Goal: Obtain resource: Obtain resource

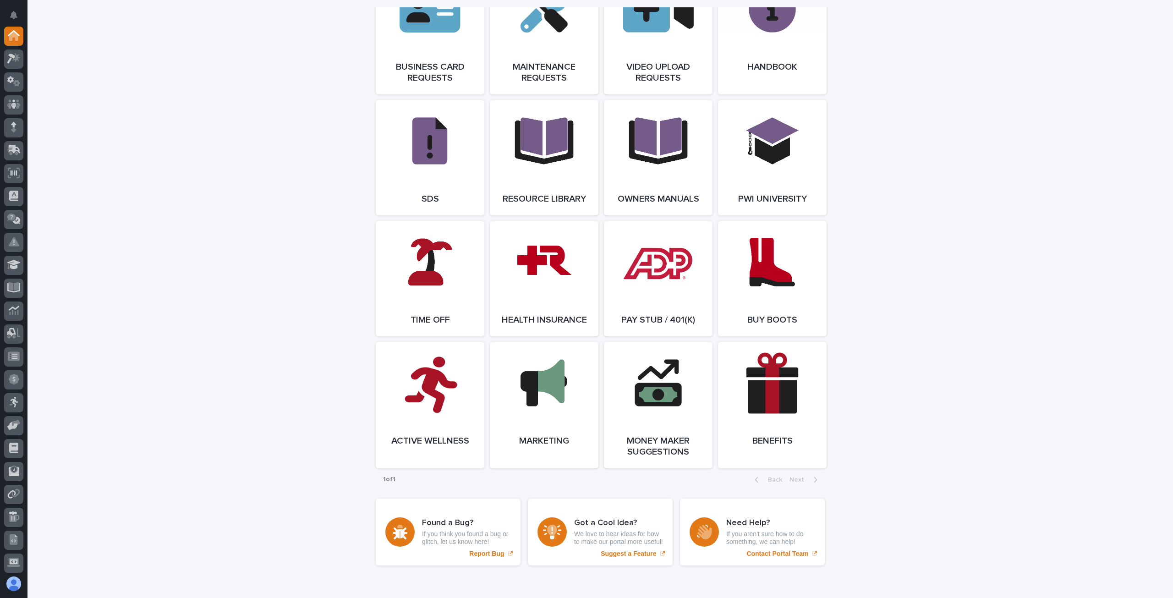
scroll to position [1471, 0]
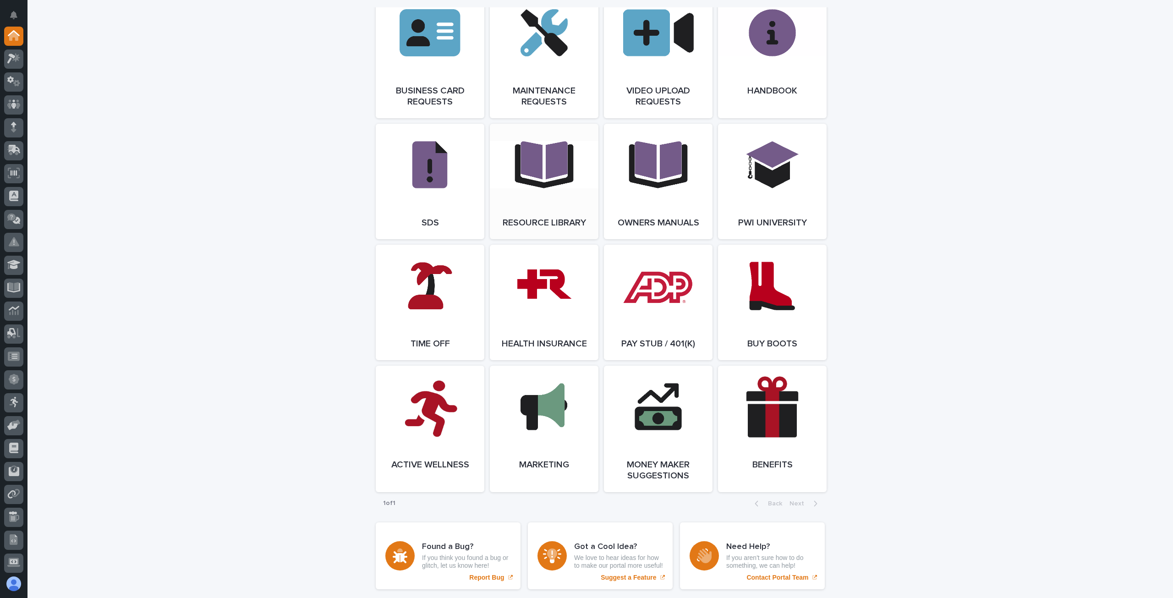
click at [542, 205] on link "Open Link" at bounding box center [544, 181] width 109 height 115
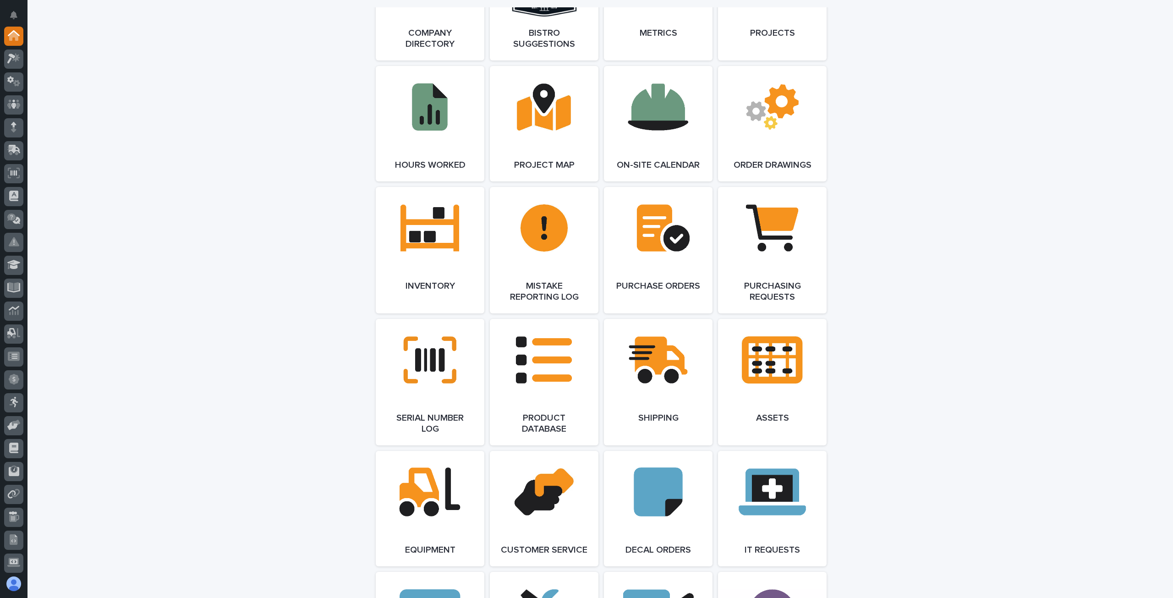
scroll to position [769, 0]
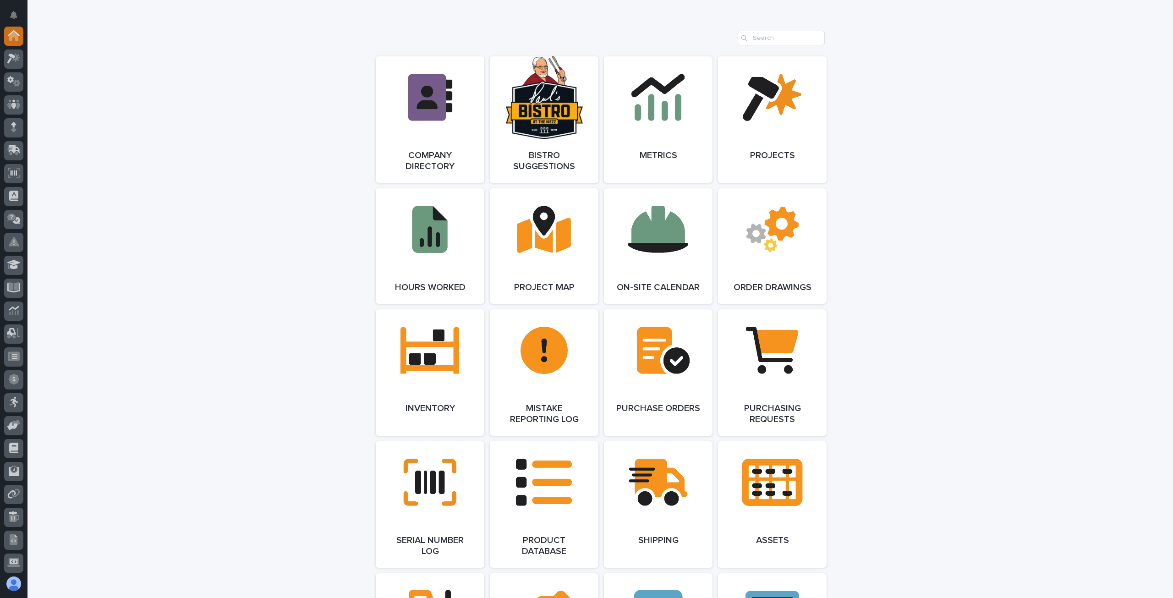
click at [18, 34] on icon at bounding box center [14, 35] width 12 height 11
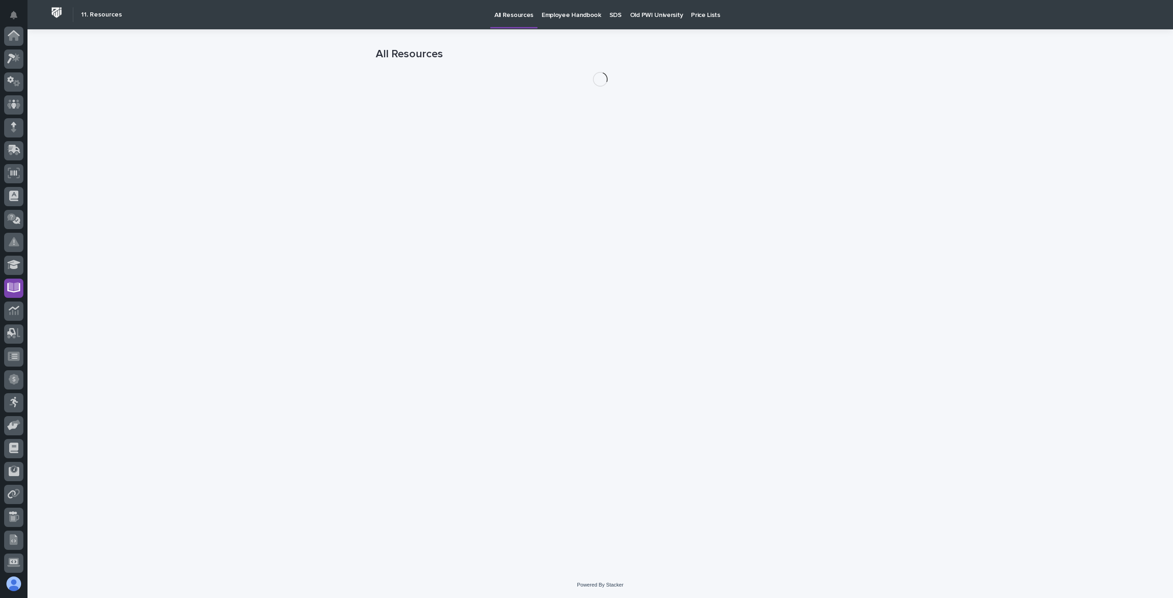
scroll to position [93, 0]
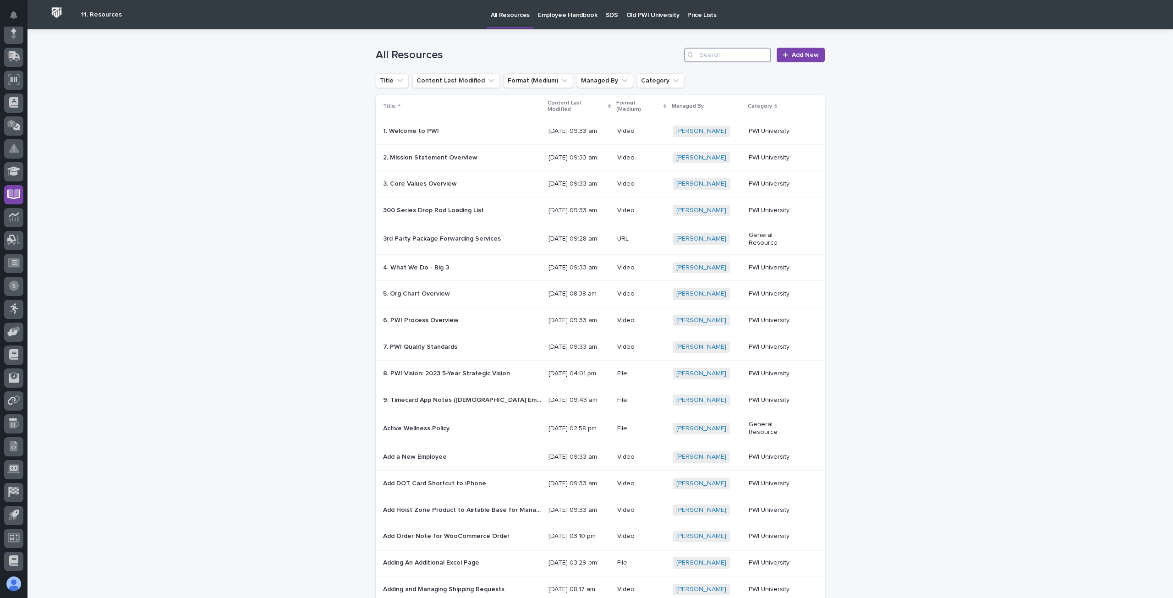
click at [711, 52] on input "Search" at bounding box center [727, 55] width 87 height 15
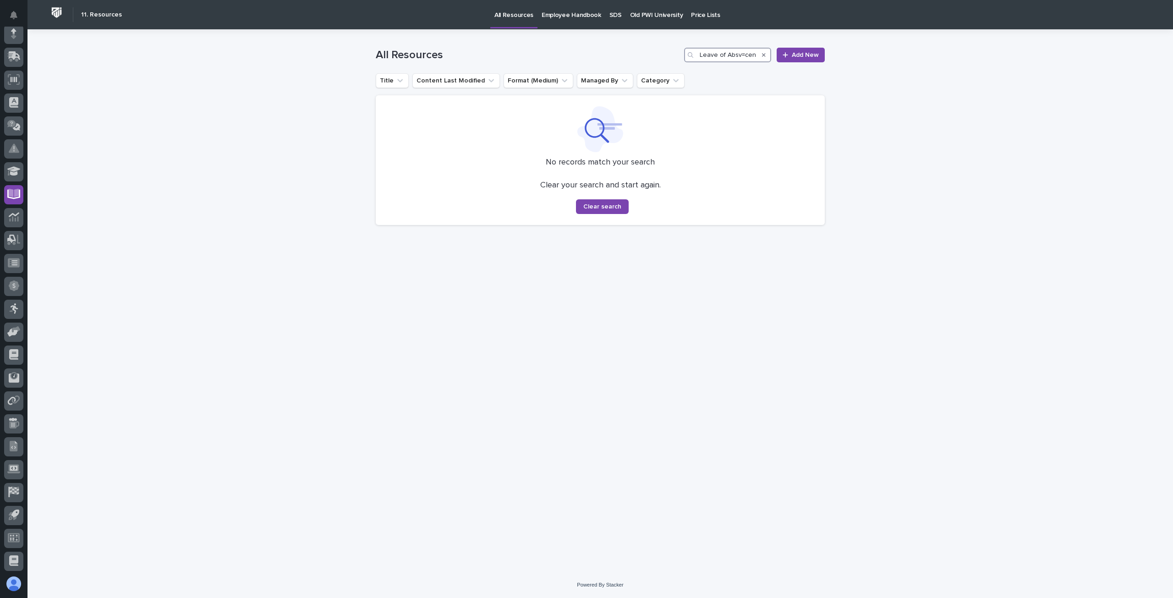
scroll to position [0, 4]
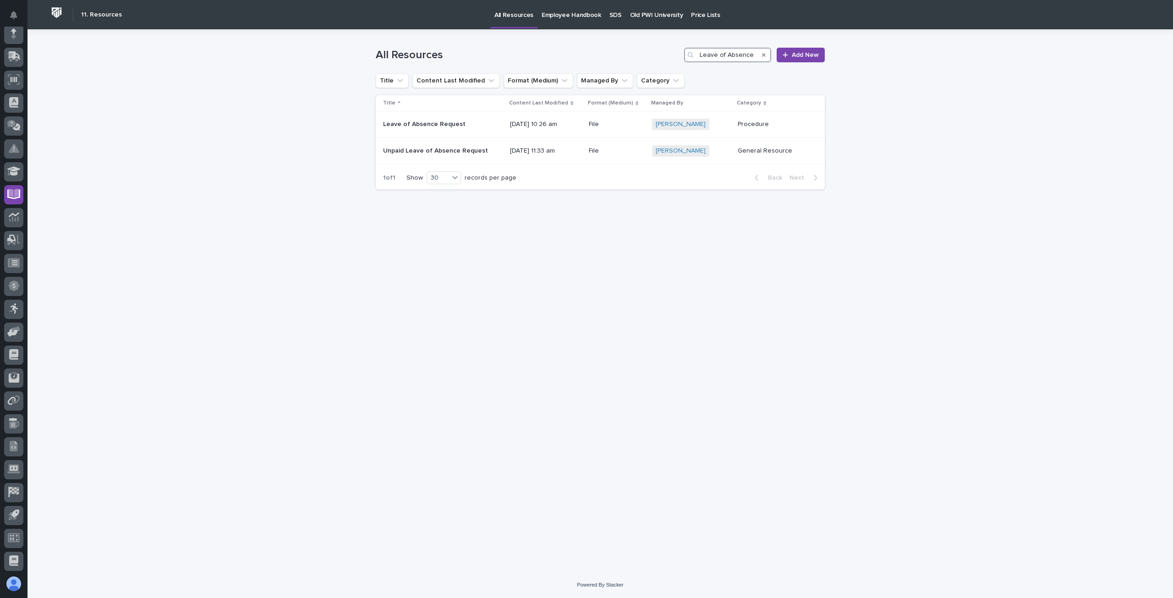
type input "Leave of Absence"
click at [447, 121] on p "Leave of Absence Request" at bounding box center [425, 124] width 84 height 10
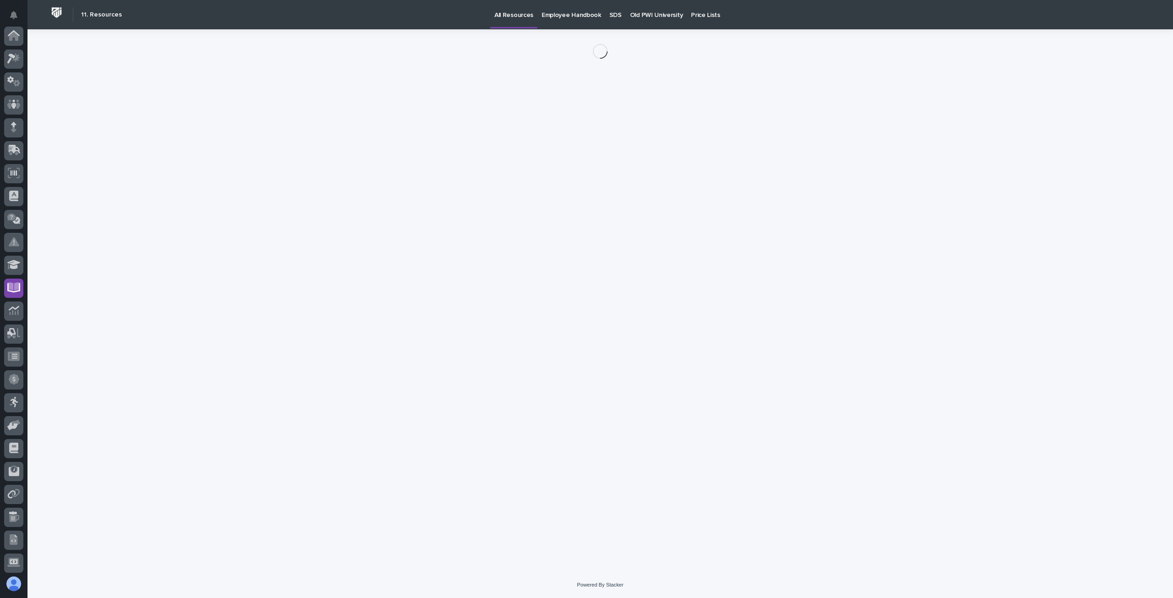
scroll to position [93, 0]
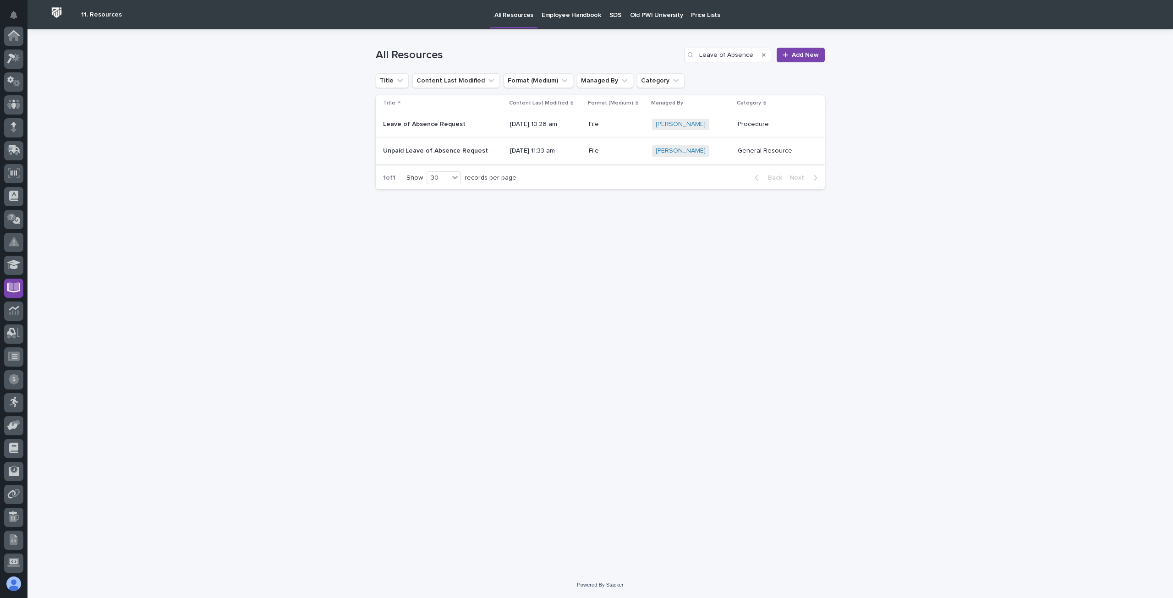
scroll to position [93, 0]
click at [452, 149] on p "Unpaid Leave of Absence Request" at bounding box center [436, 150] width 107 height 10
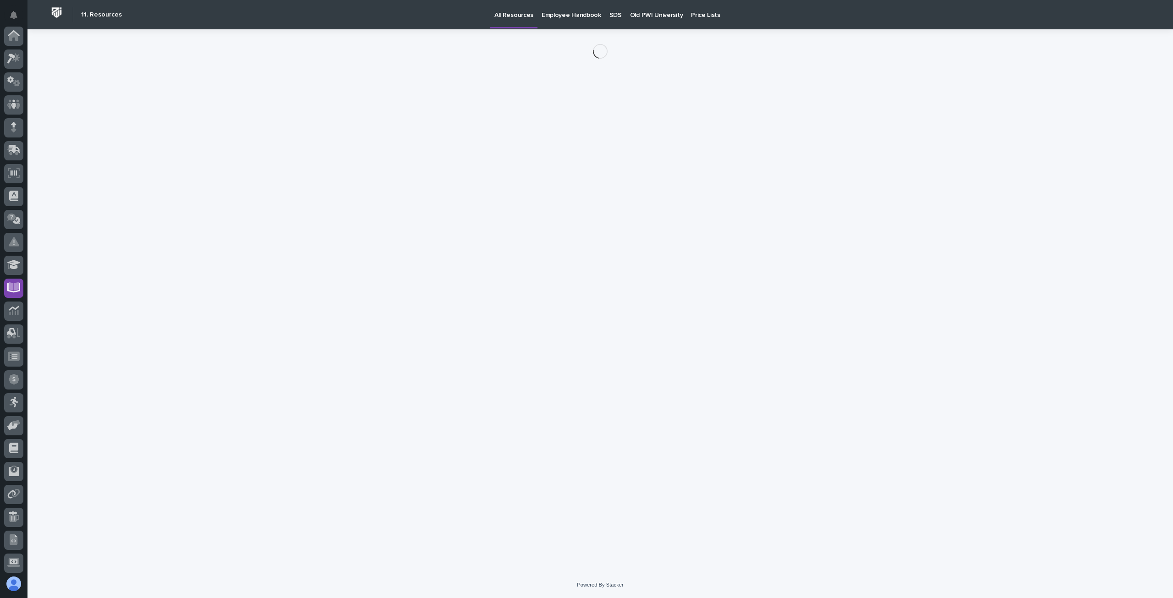
scroll to position [93, 0]
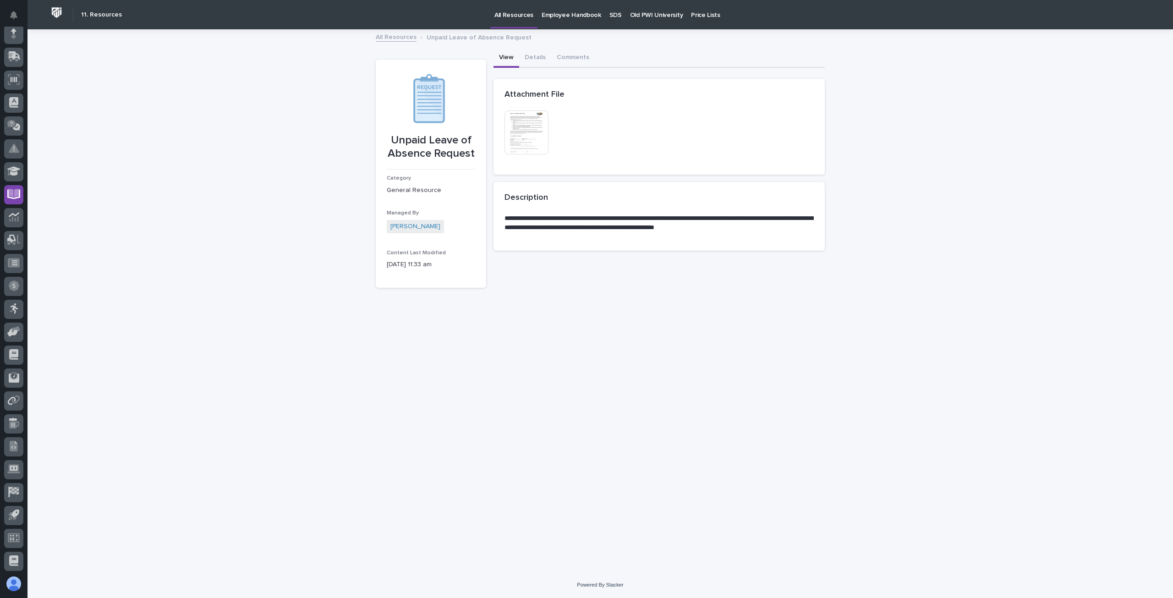
click at [537, 126] on img at bounding box center [526, 132] width 44 height 44
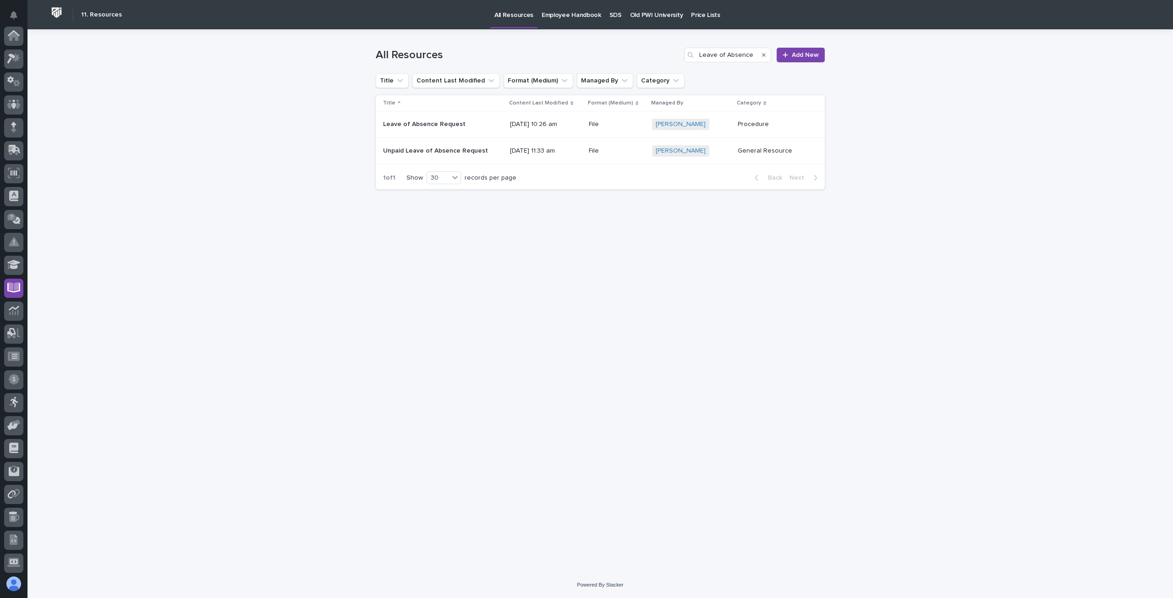
scroll to position [93, 0]
click at [445, 125] on p "Leave of Absence Request" at bounding box center [425, 124] width 84 height 10
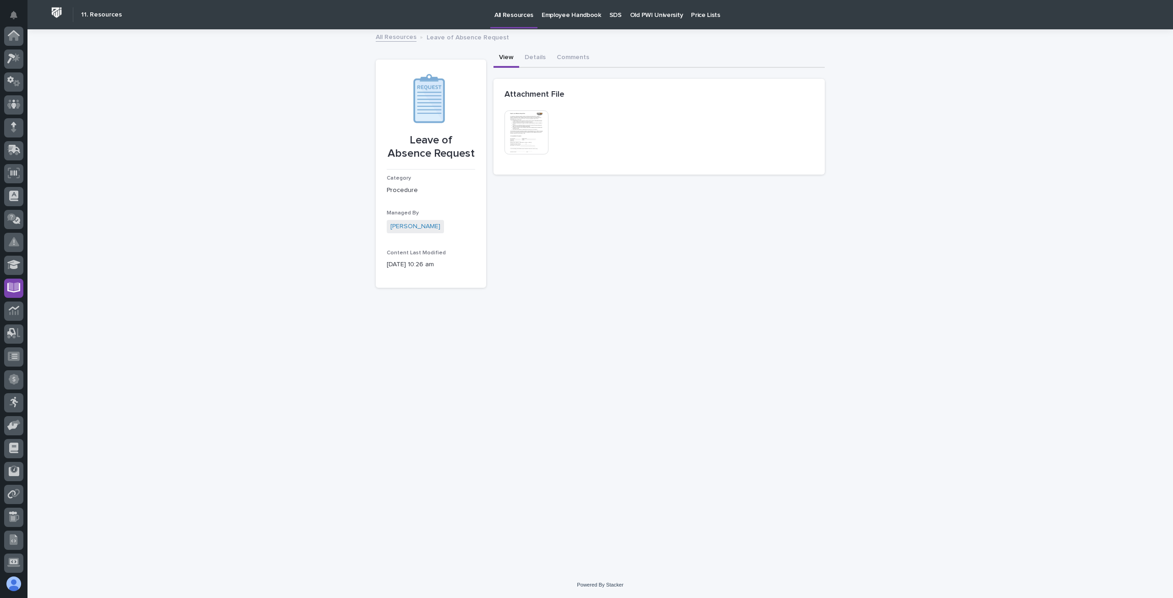
scroll to position [93, 0]
click at [518, 142] on img at bounding box center [526, 132] width 44 height 44
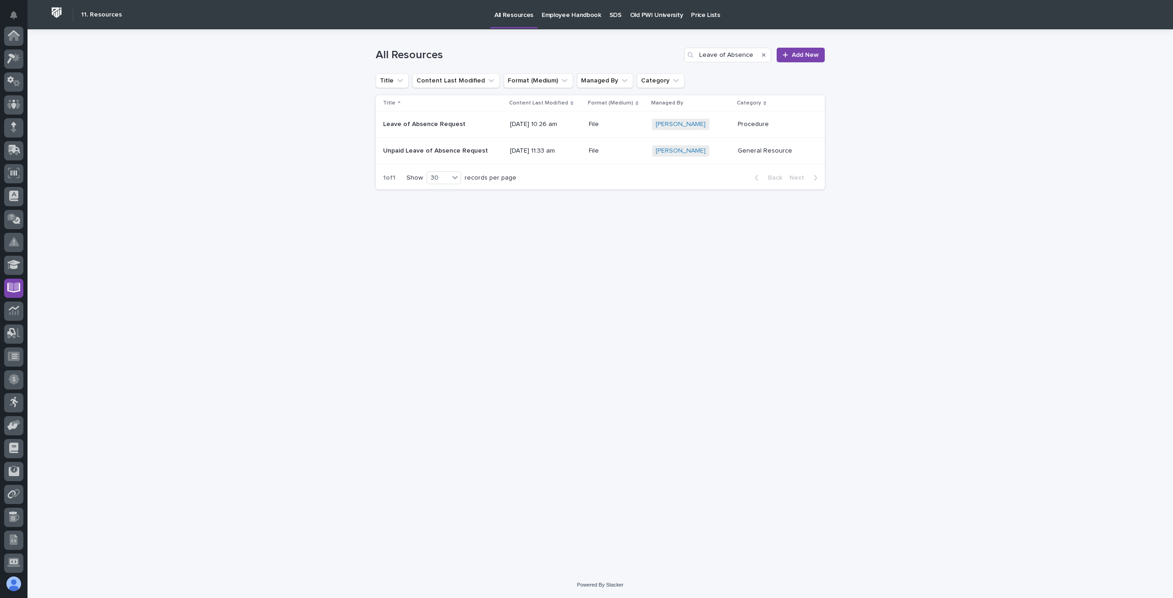
scroll to position [93, 0]
click at [466, 144] on div "Unpaid Leave of Absence Request Unpaid Leave of Absence Request" at bounding box center [443, 150] width 120 height 15
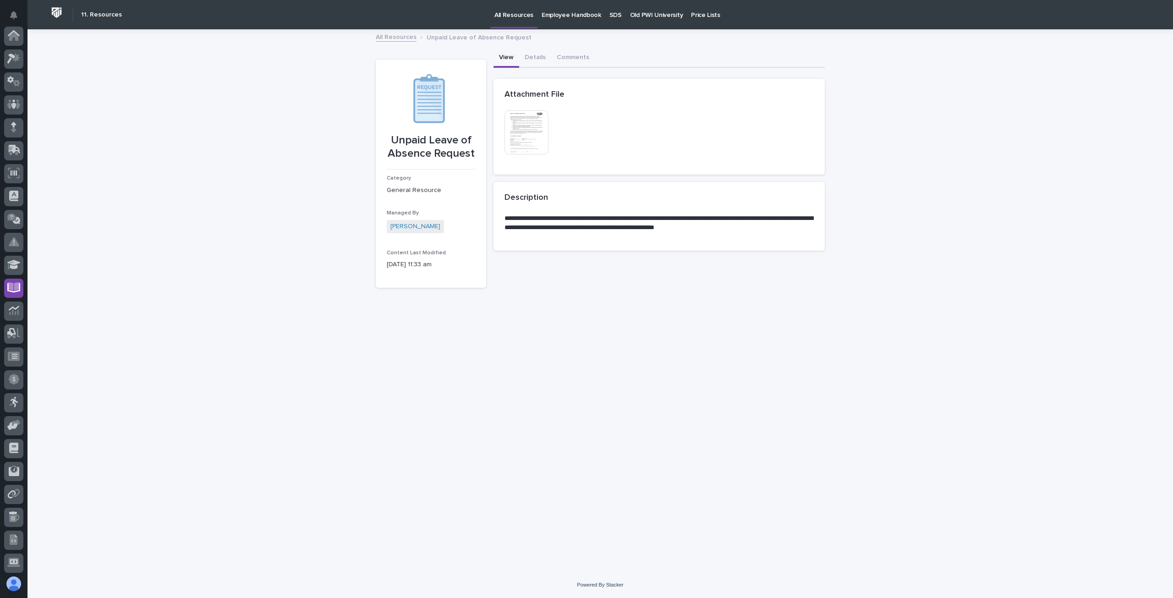
scroll to position [93, 0]
click at [527, 137] on img at bounding box center [526, 132] width 44 height 44
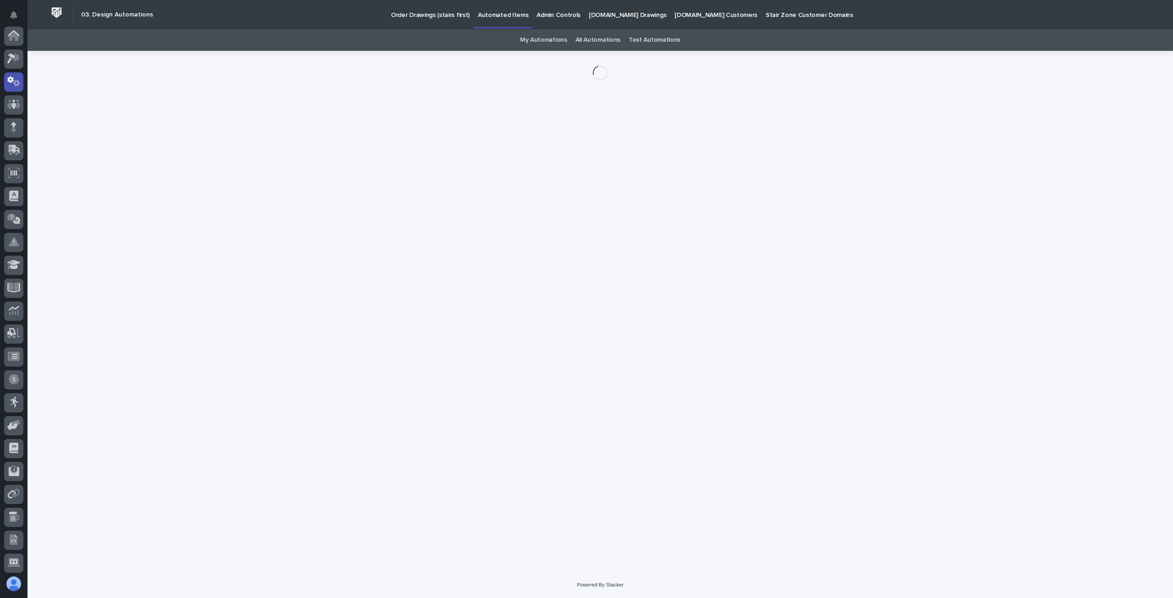
scroll to position [46, 0]
